Goal: Use online tool/utility: Utilize a website feature to perform a specific function

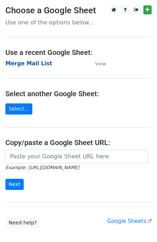
click at [30, 63] on strong "Merge Mail List" at bounding box center [28, 63] width 47 height 6
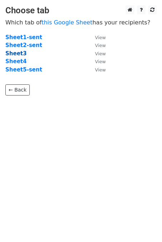
click at [17, 54] on strong "Sheet3" at bounding box center [15, 53] width 21 height 6
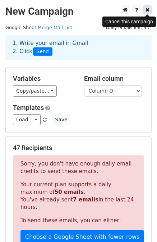
click at [148, 10] on icon at bounding box center [147, 9] width 4 height 5
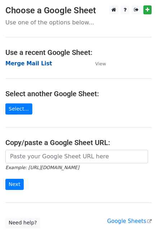
click at [30, 64] on strong "Merge Mail List" at bounding box center [28, 63] width 47 height 6
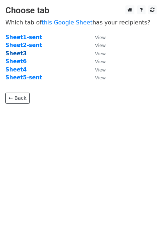
click at [17, 54] on strong "Sheet3" at bounding box center [15, 53] width 21 height 6
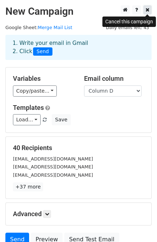
click at [148, 10] on icon at bounding box center [147, 9] width 4 height 5
